Goal: Navigation & Orientation: Find specific page/section

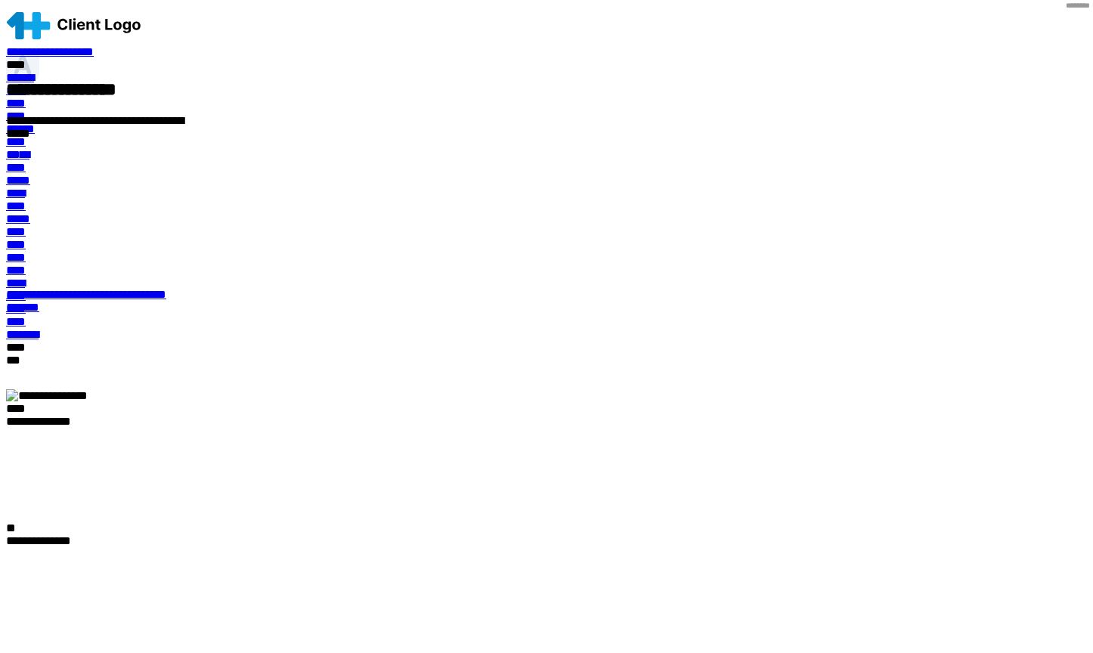
click at [94, 46] on span "**********" at bounding box center [50, 51] width 88 height 11
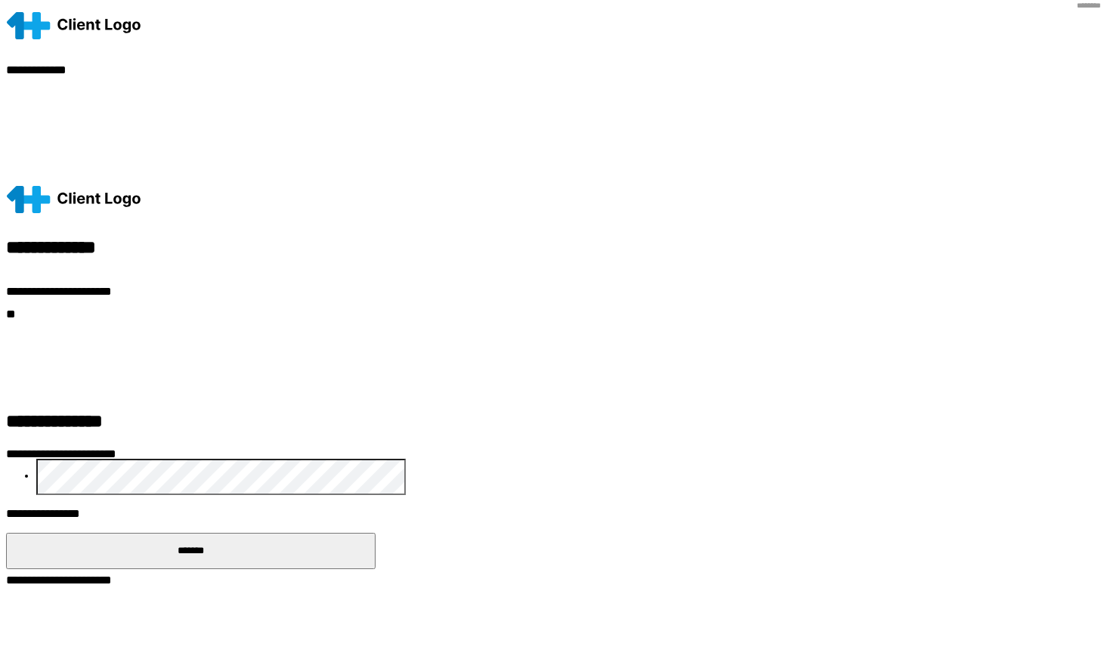
click at [204, 546] on span "*******" at bounding box center [191, 551] width 26 height 10
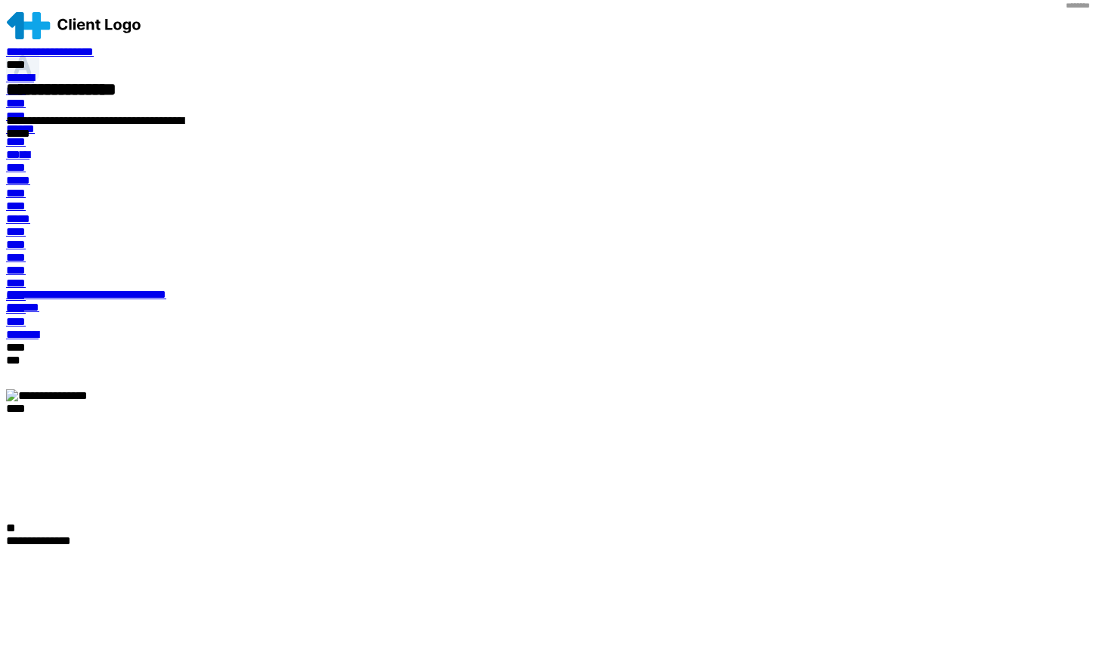
click at [94, 46] on span "**********" at bounding box center [50, 51] width 88 height 11
